Goal: Information Seeking & Learning: Find specific fact

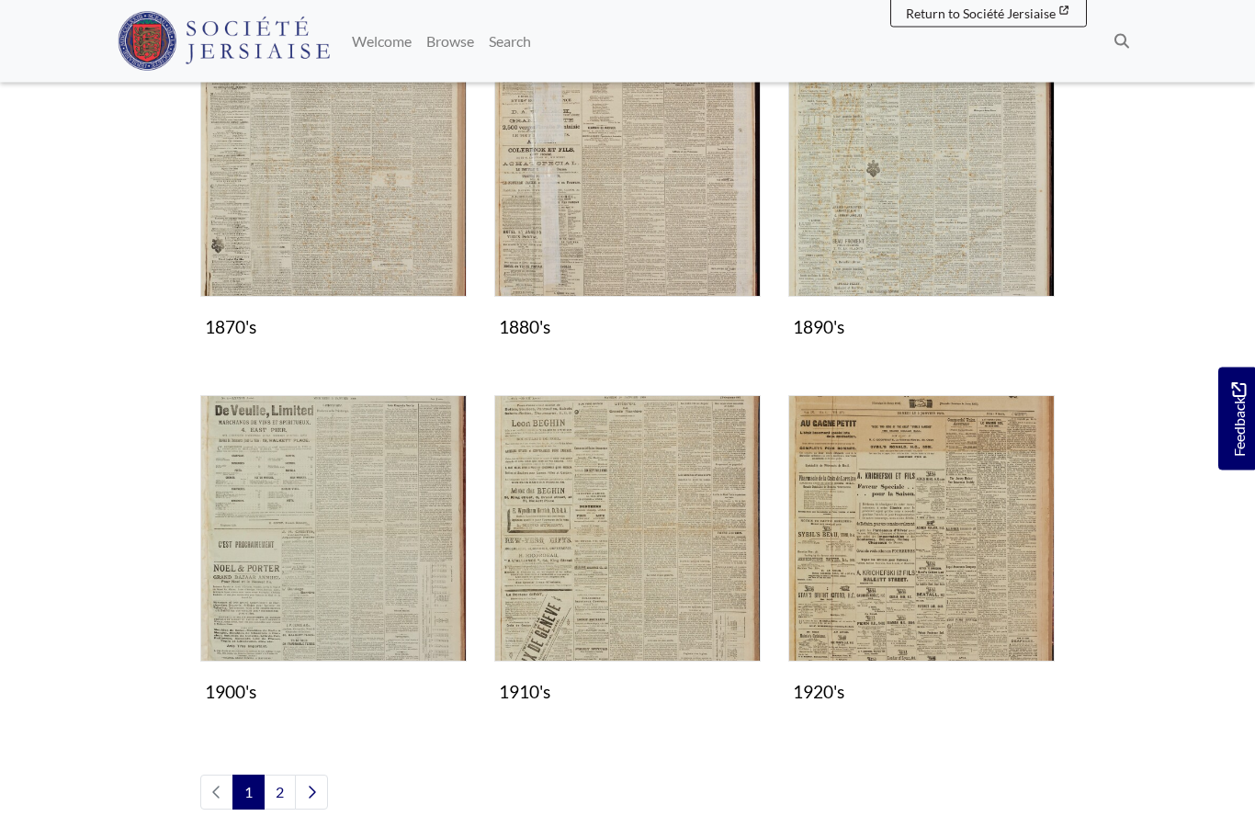
scroll to position [1301, 0]
click at [925, 206] on img "Subcollection" at bounding box center [922, 163] width 267 height 267
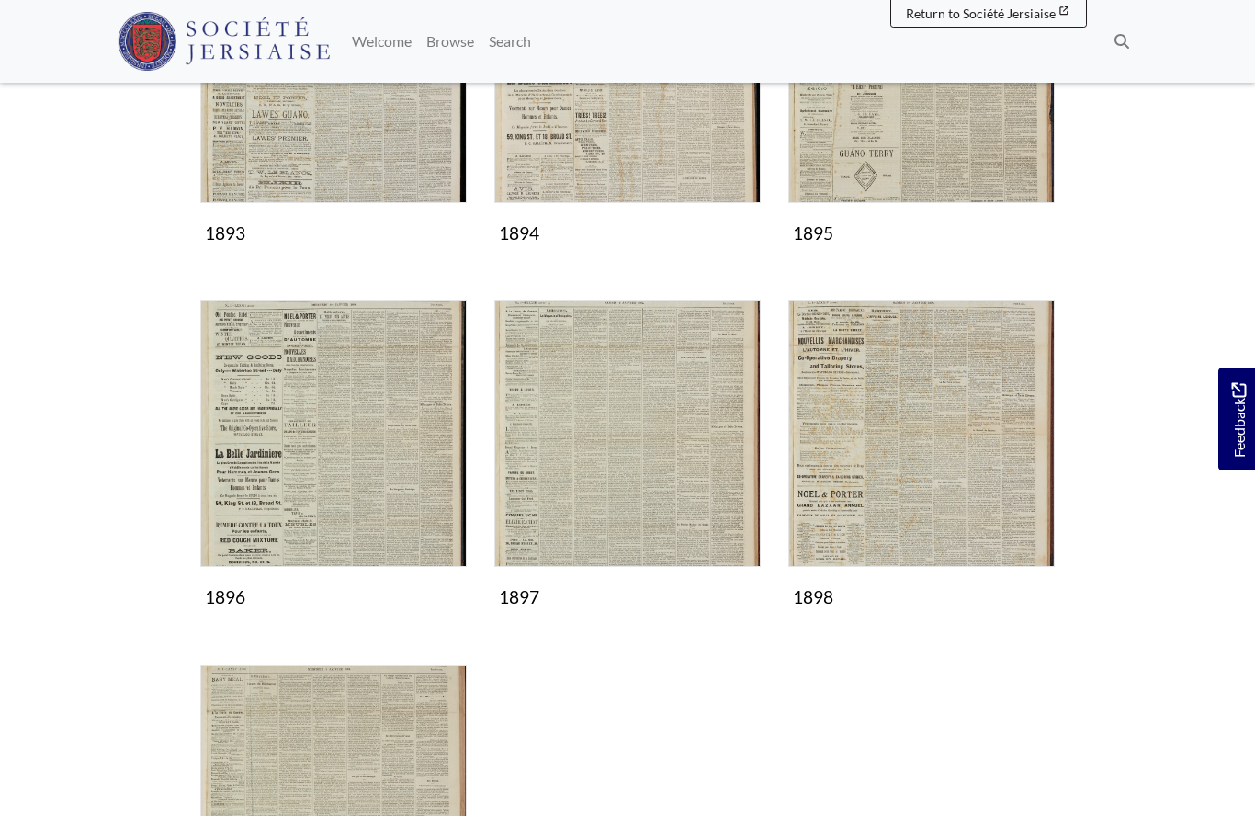
scroll to position [835, 0]
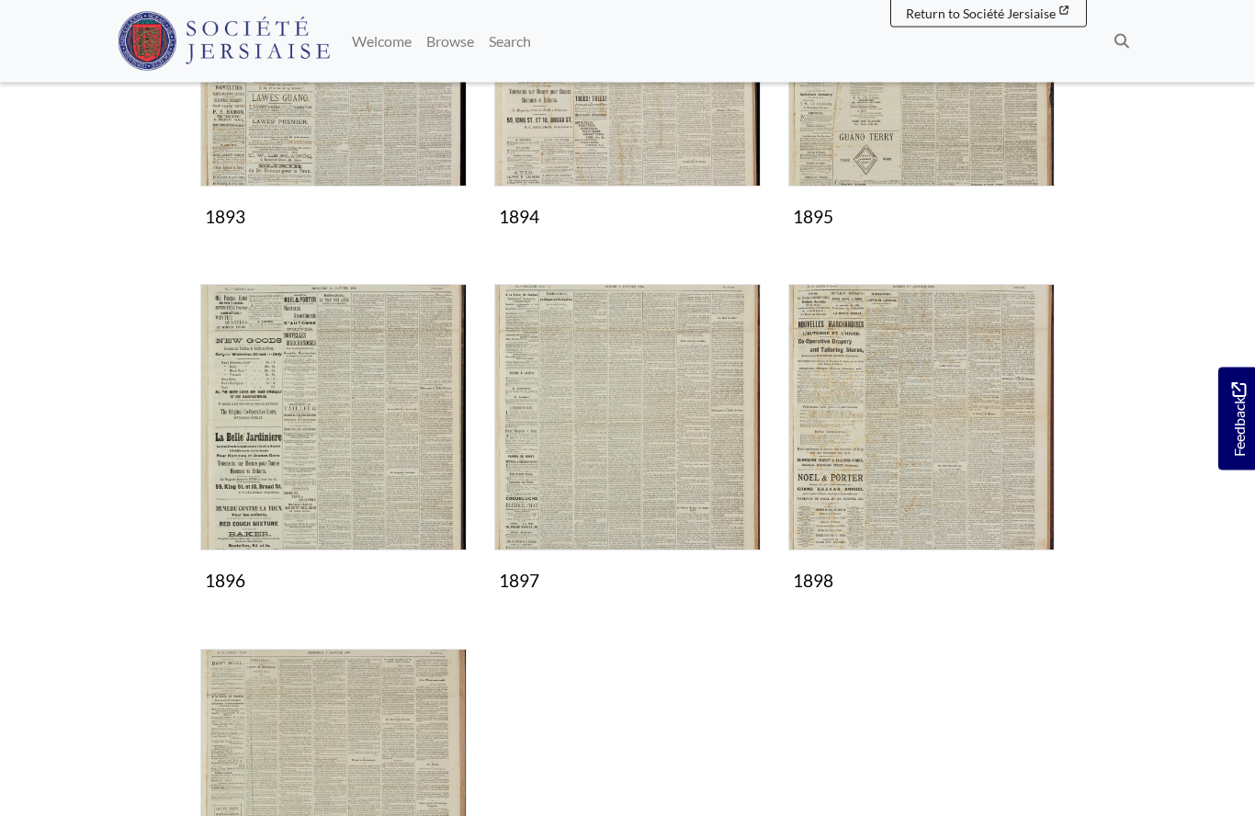
click at [902, 450] on img "Subcollection" at bounding box center [922, 418] width 267 height 267
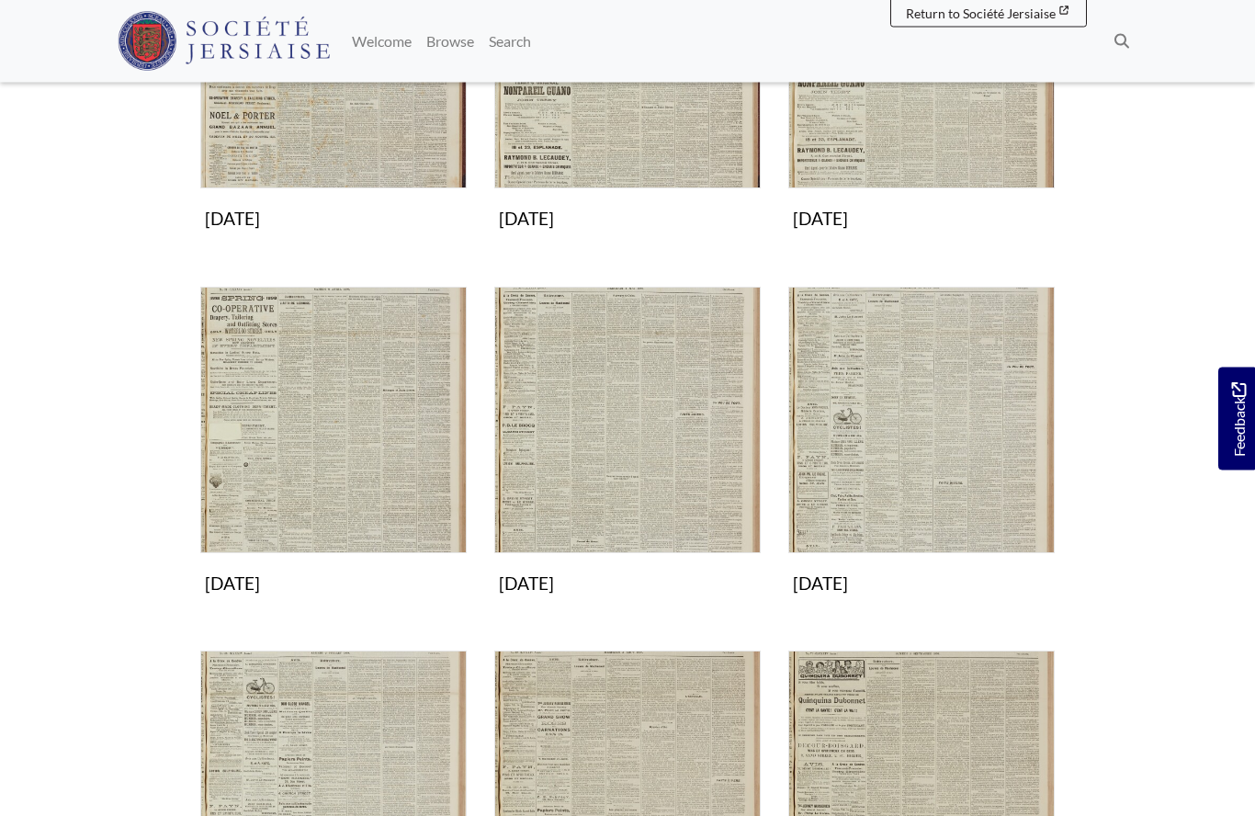
scroll to position [468, 0]
click at [902, 474] on img "Subcollection" at bounding box center [922, 421] width 267 height 267
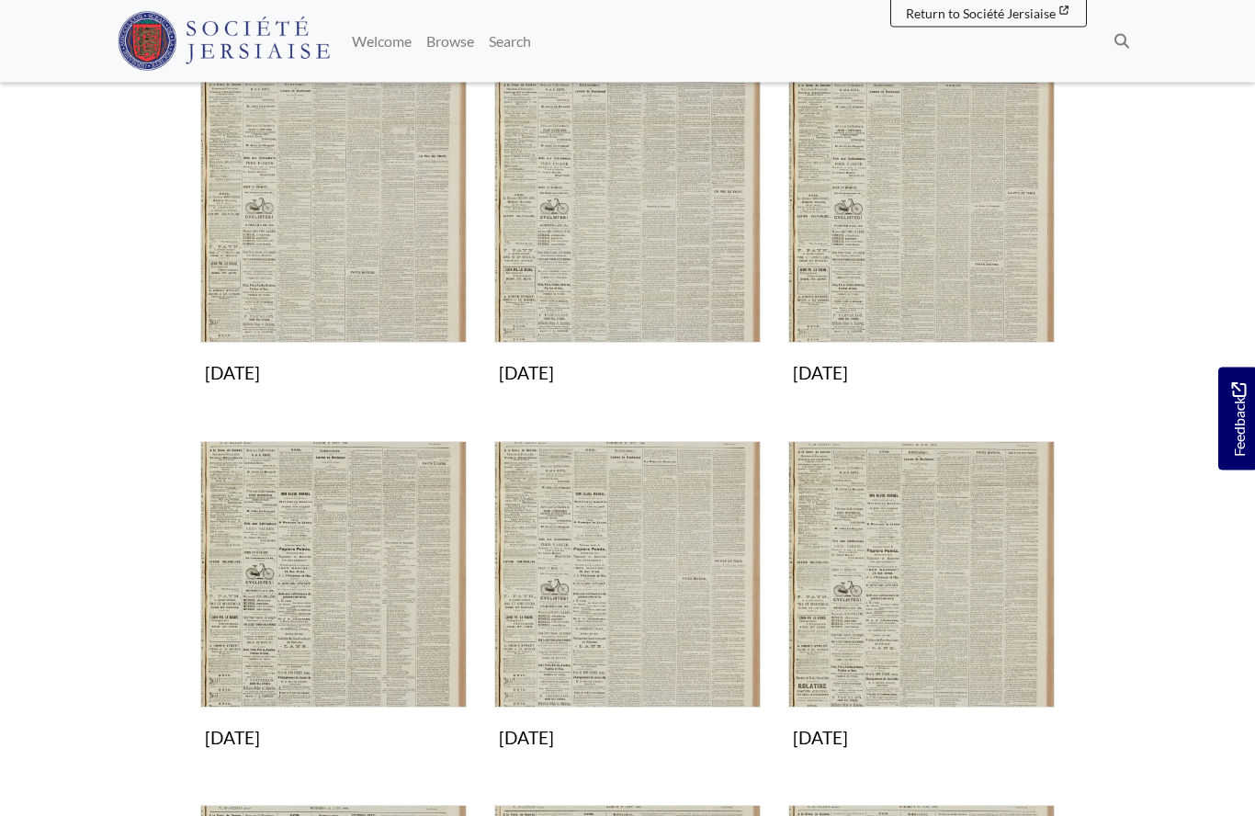
scroll to position [312, 0]
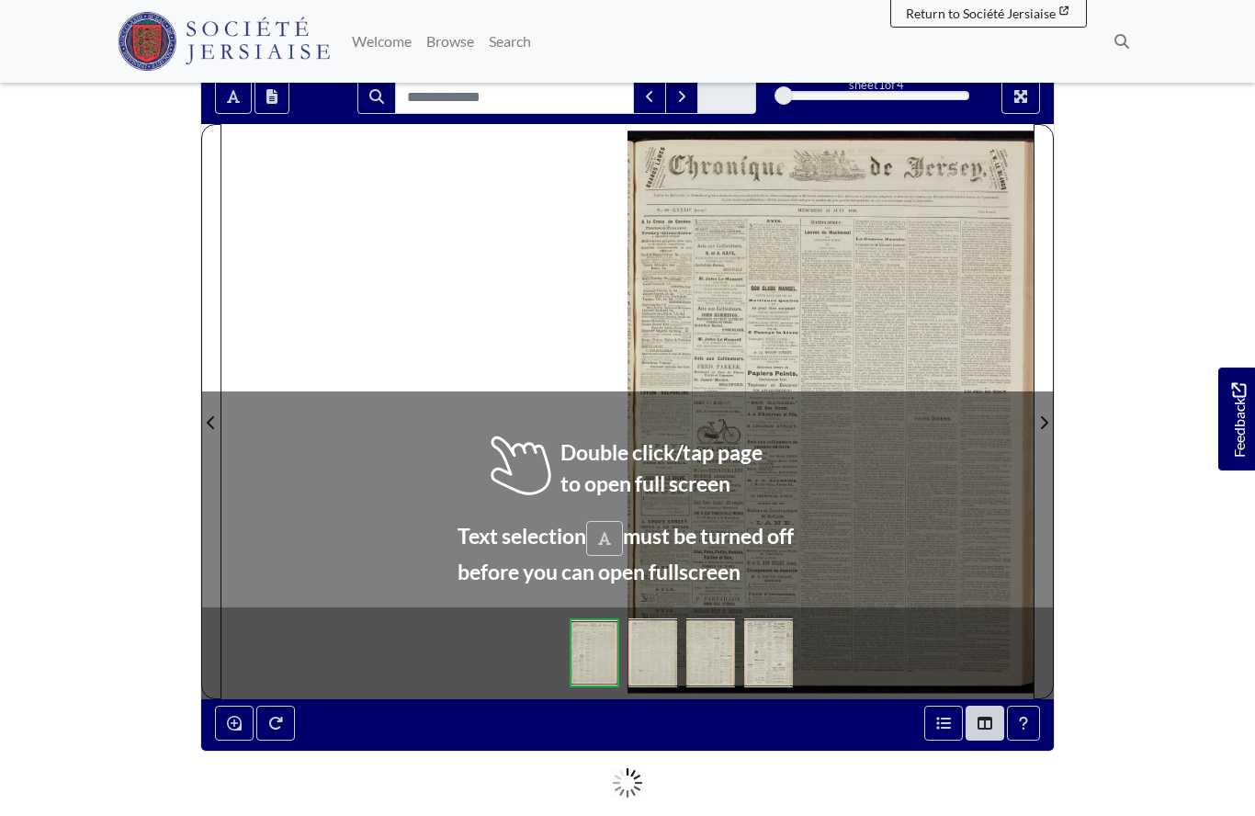
scroll to position [158, 0]
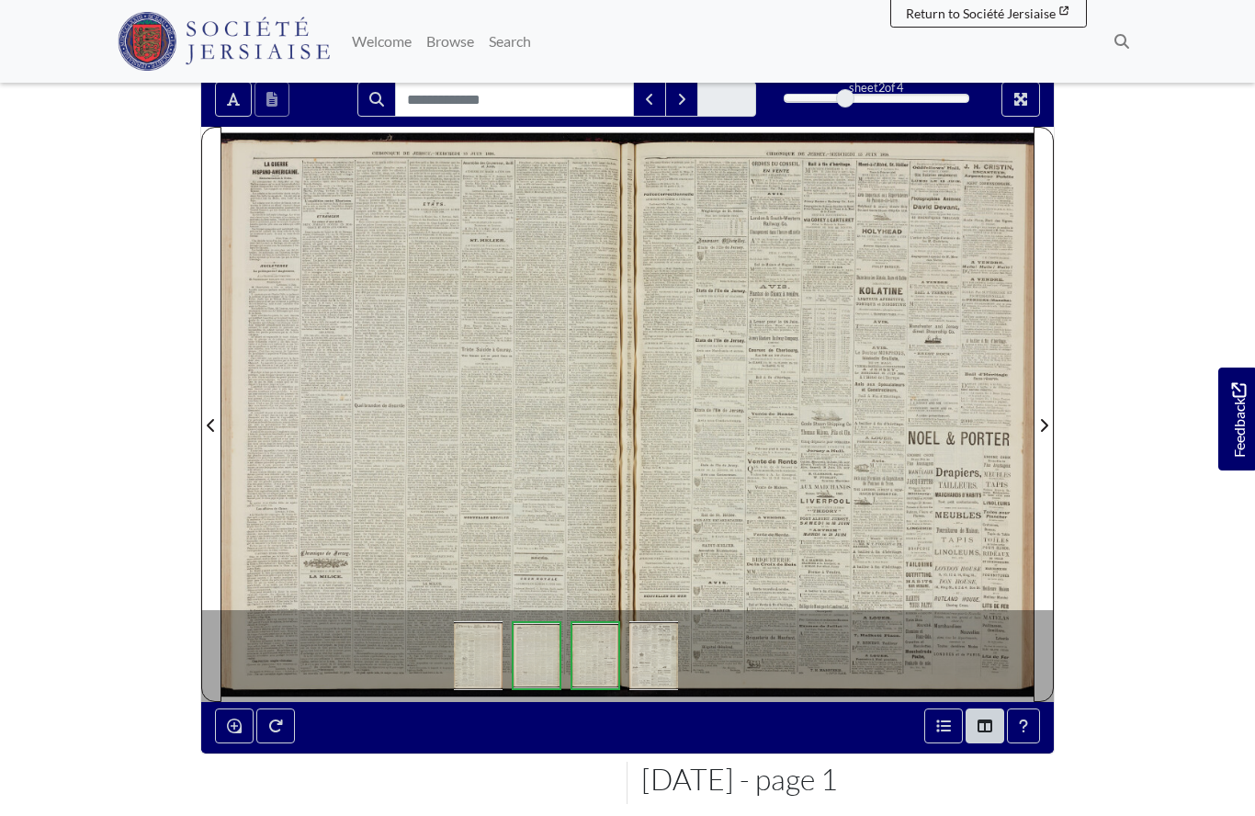
scroll to position [238, 0]
